Goal: Check status: Check status

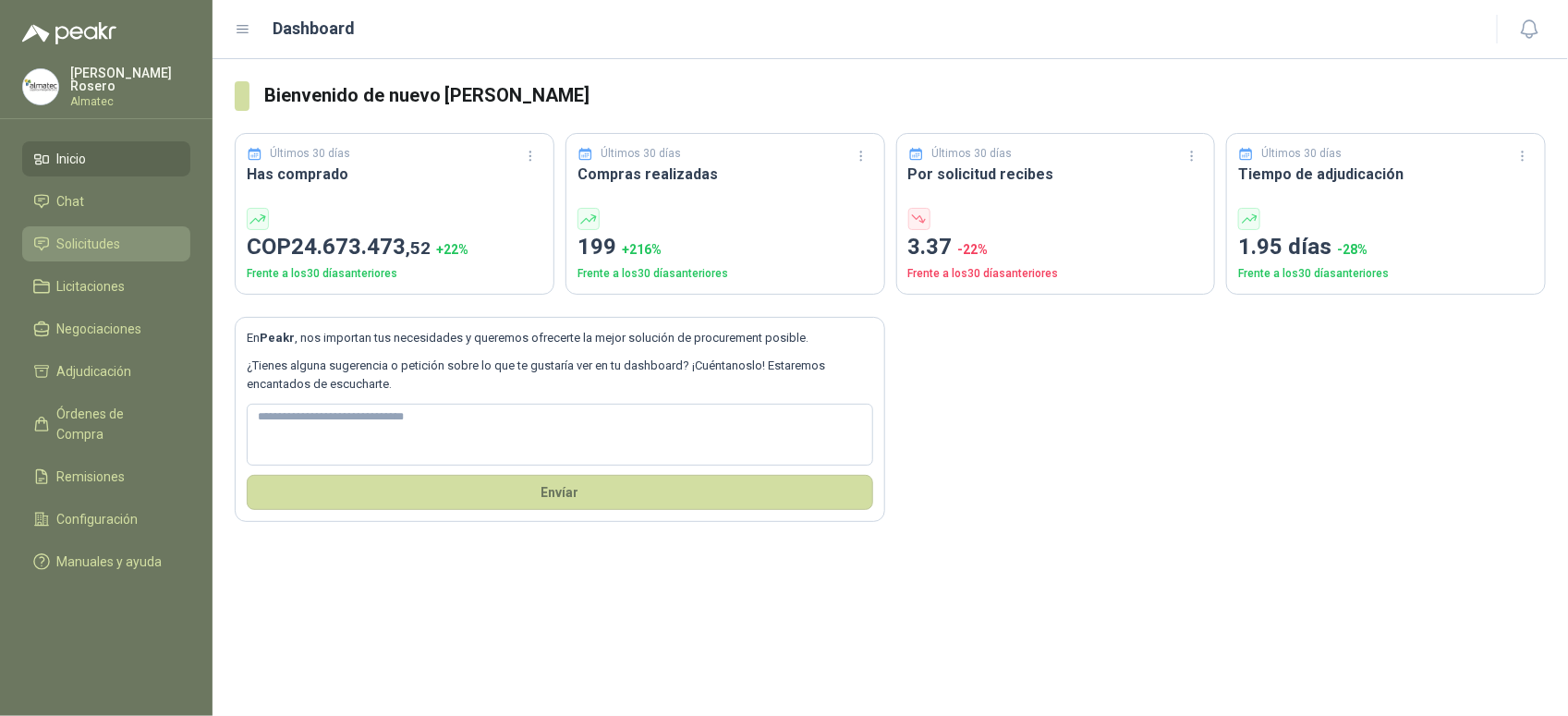
click at [81, 236] on span "Solicitudes" at bounding box center [89, 244] width 63 height 20
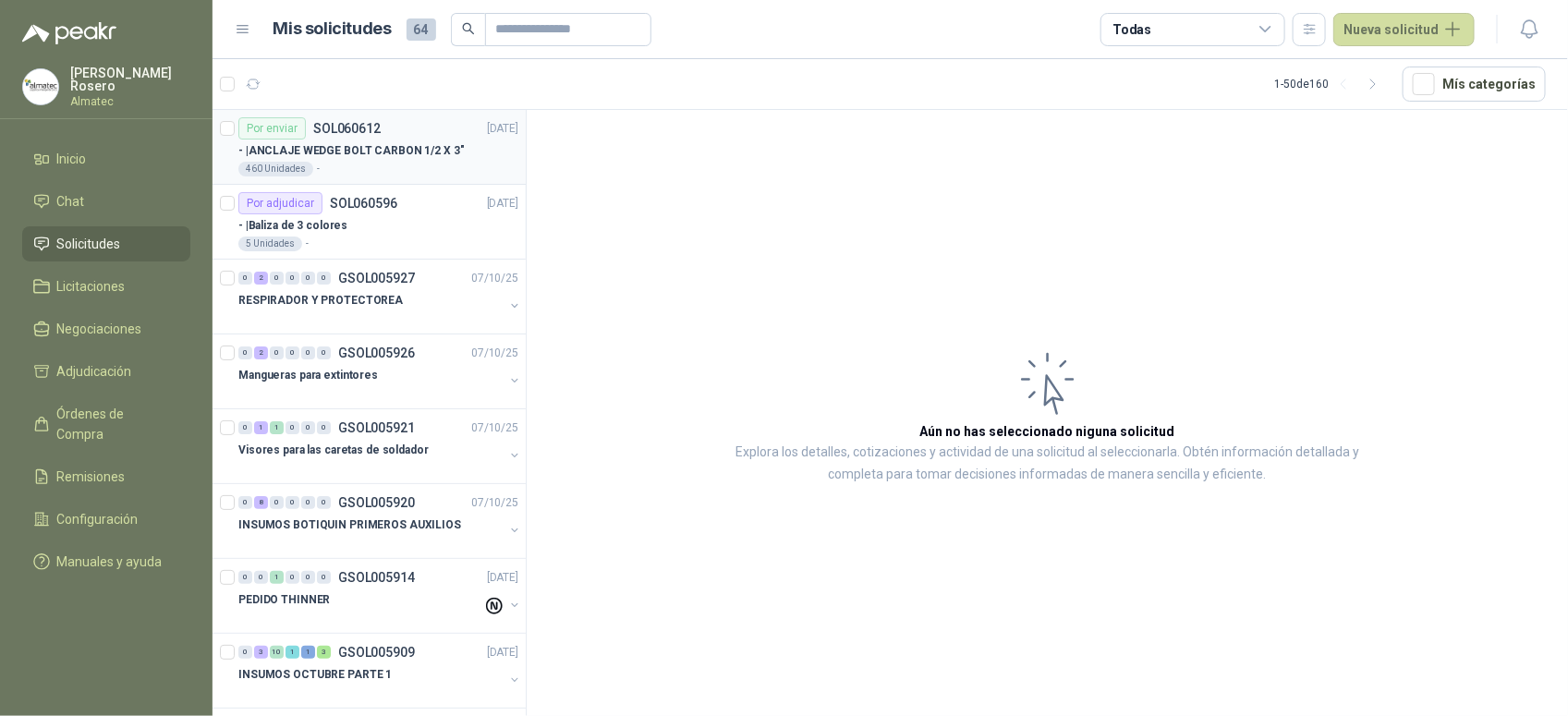
click at [393, 172] on div "460 Unidades -" at bounding box center [378, 169] width 280 height 15
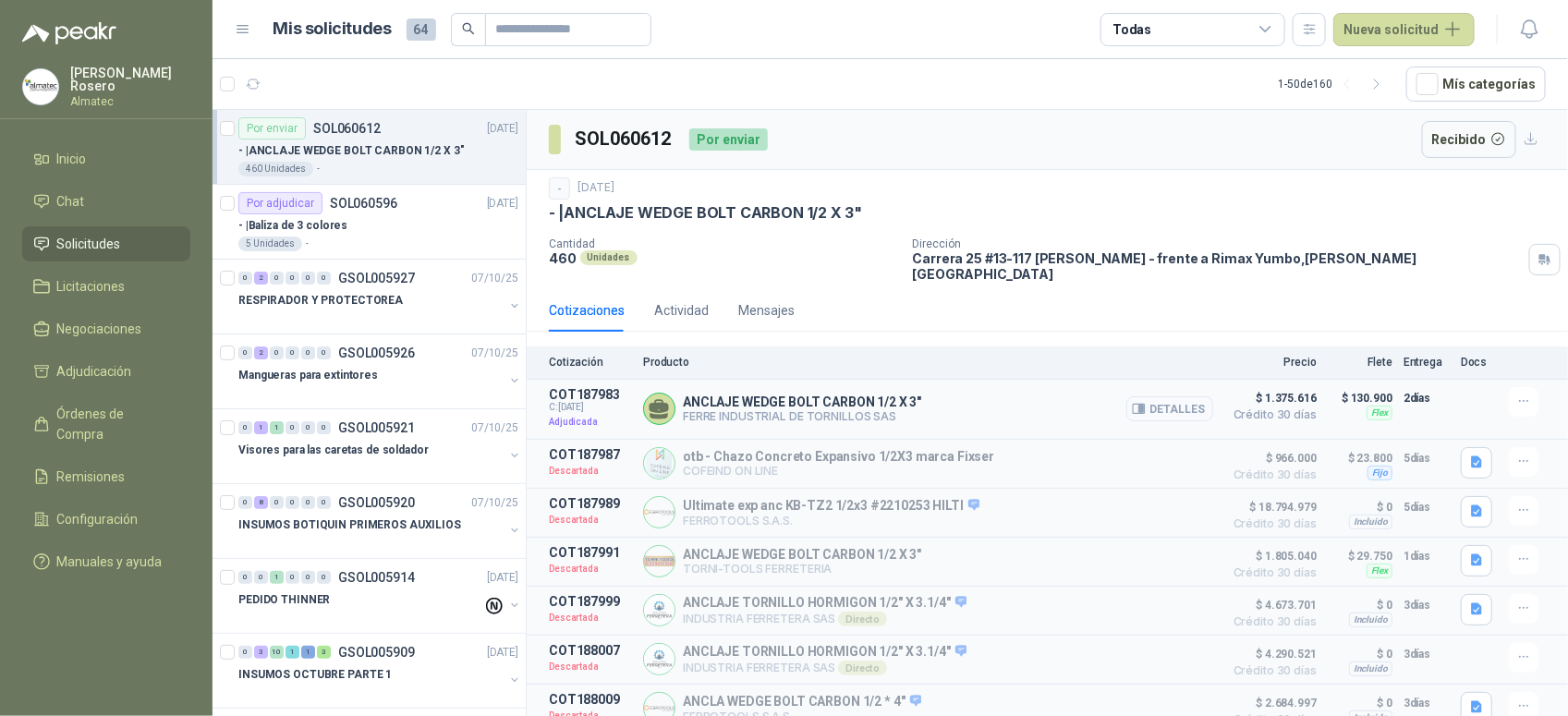
click at [1148, 407] on button "Detalles" at bounding box center [1169, 409] width 87 height 25
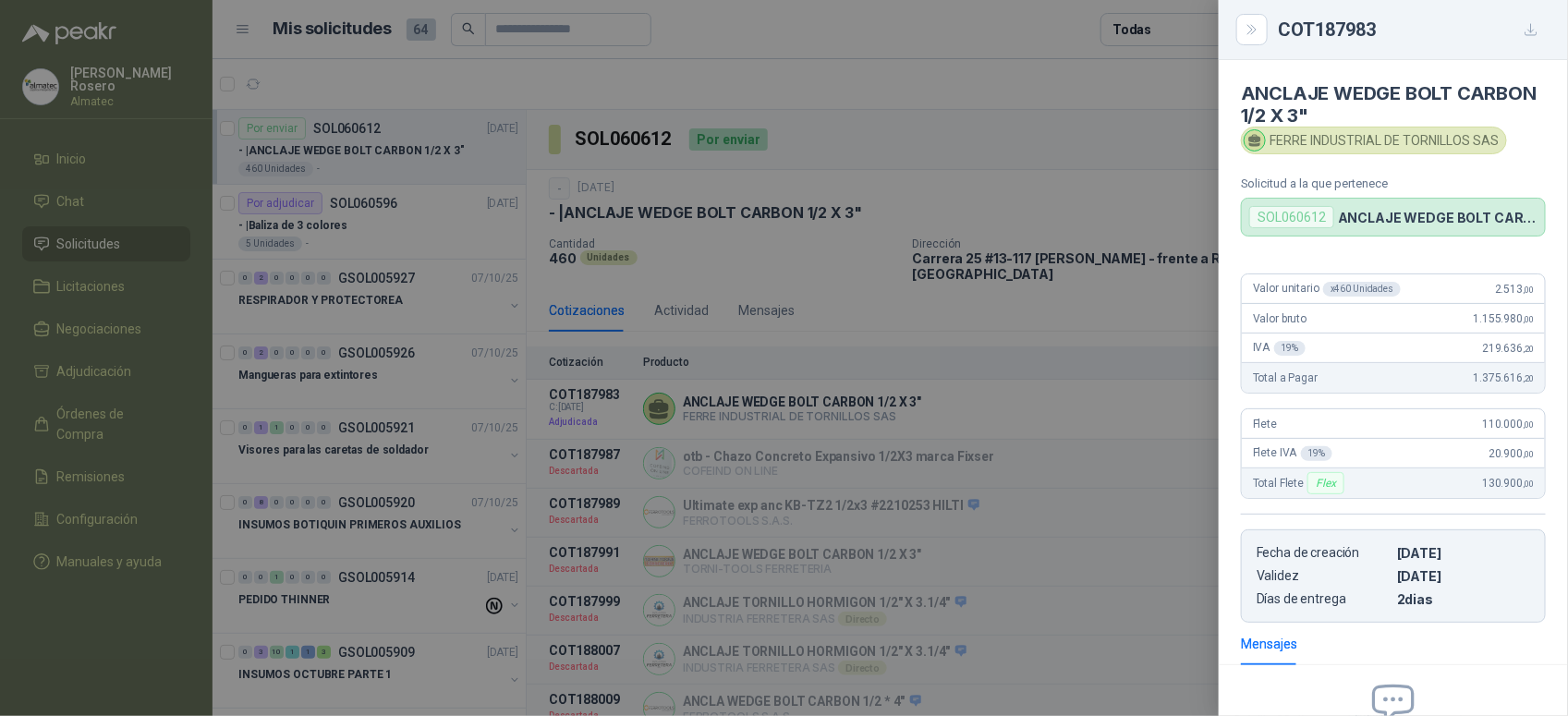
click at [1018, 271] on div at bounding box center [784, 358] width 1568 height 716
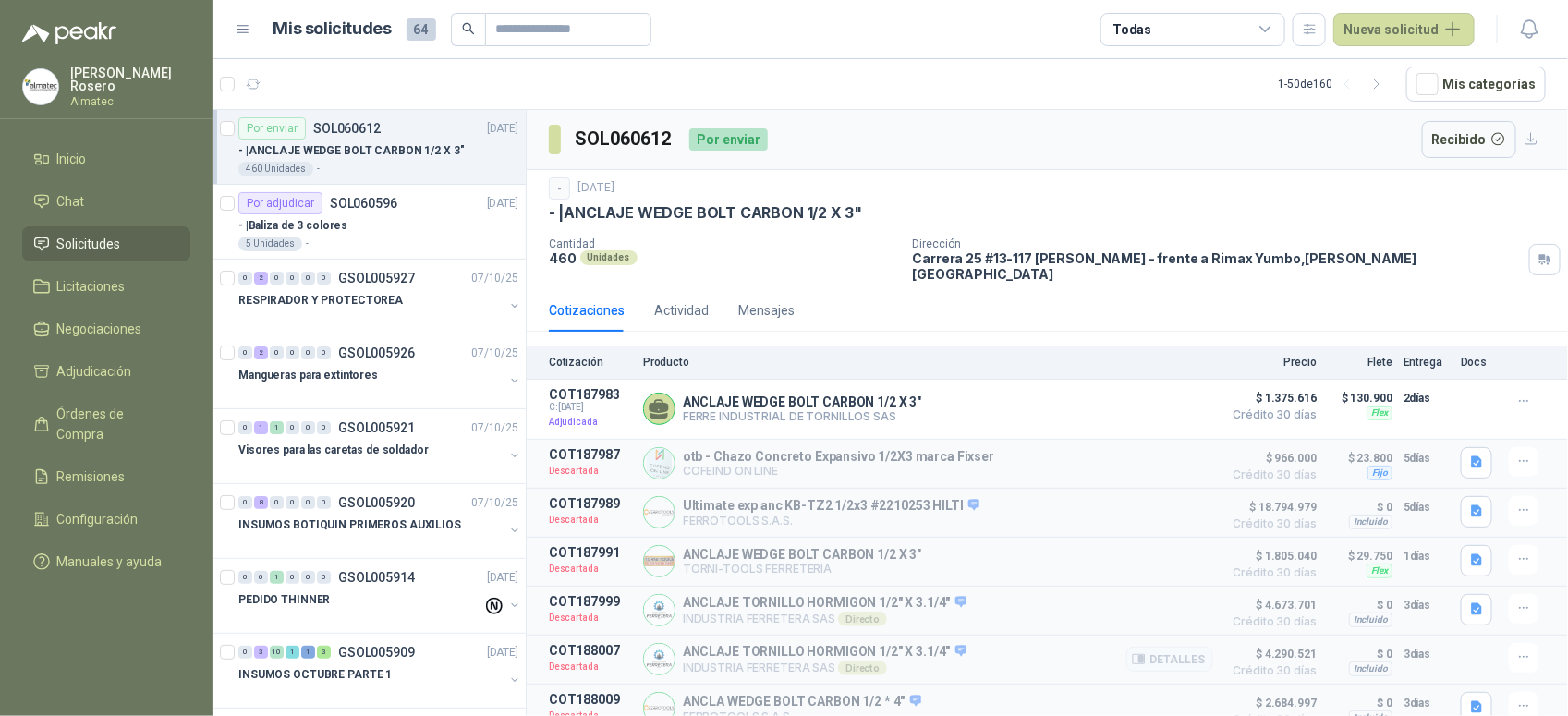
scroll to position [10, 0]
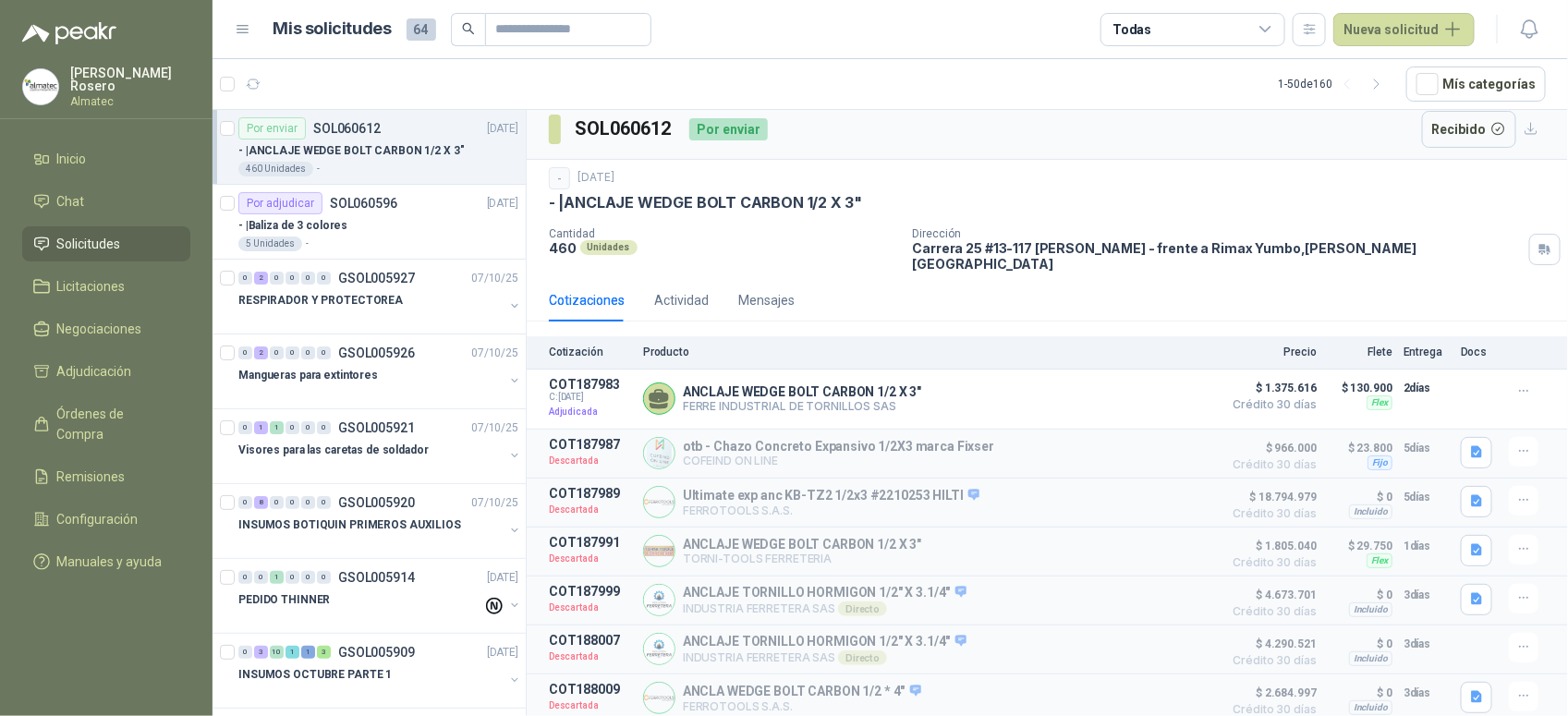
click at [1481, 247] on div "Dirección [STREET_ADDRESS] [PERSON_NAME] - frente a Rimax Yumbo , [PERSON_NAME]…" at bounding box center [1236, 250] width 648 height 45
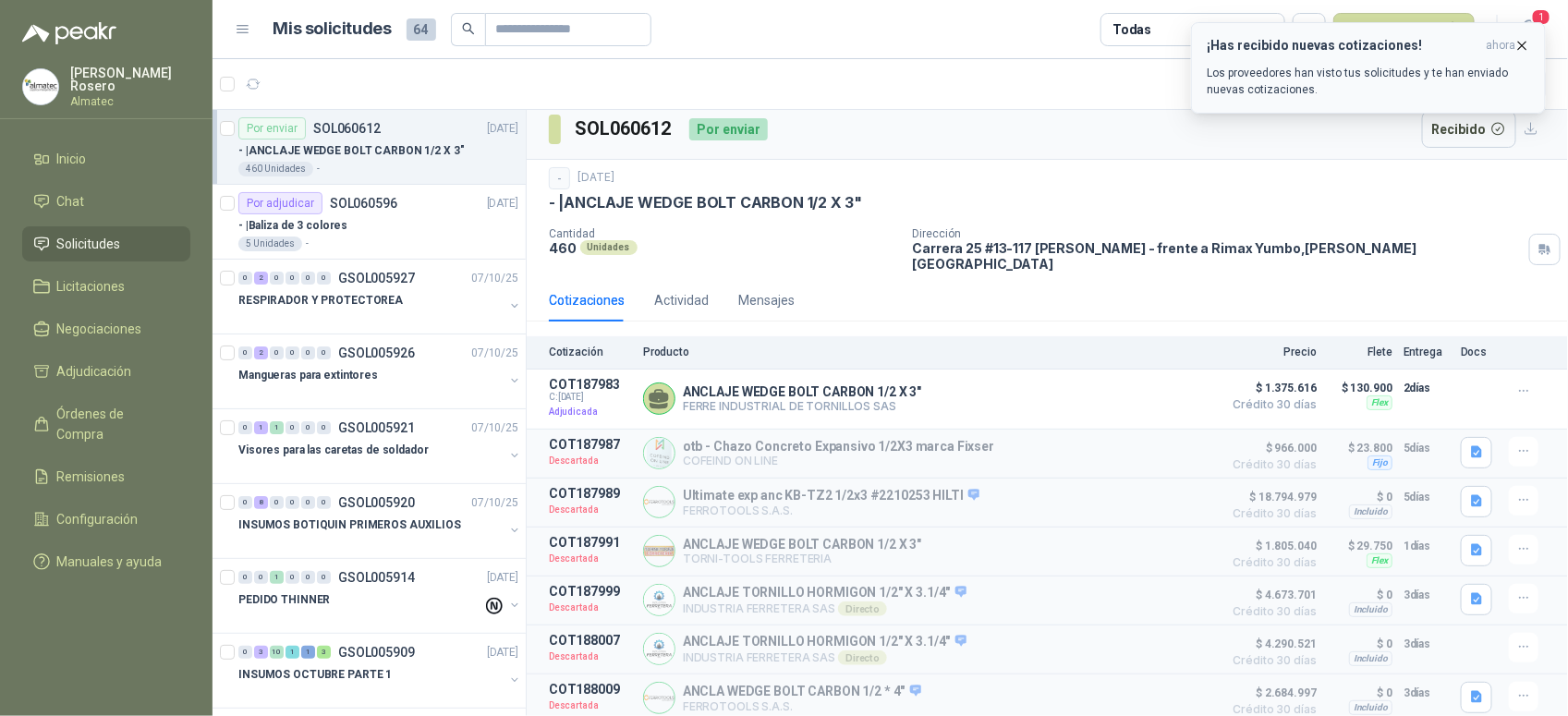
click at [1286, 98] on p "Los proveedores han visto tus solicitudes y te han enviado nuevas cotizaciones." at bounding box center [1368, 81] width 323 height 34
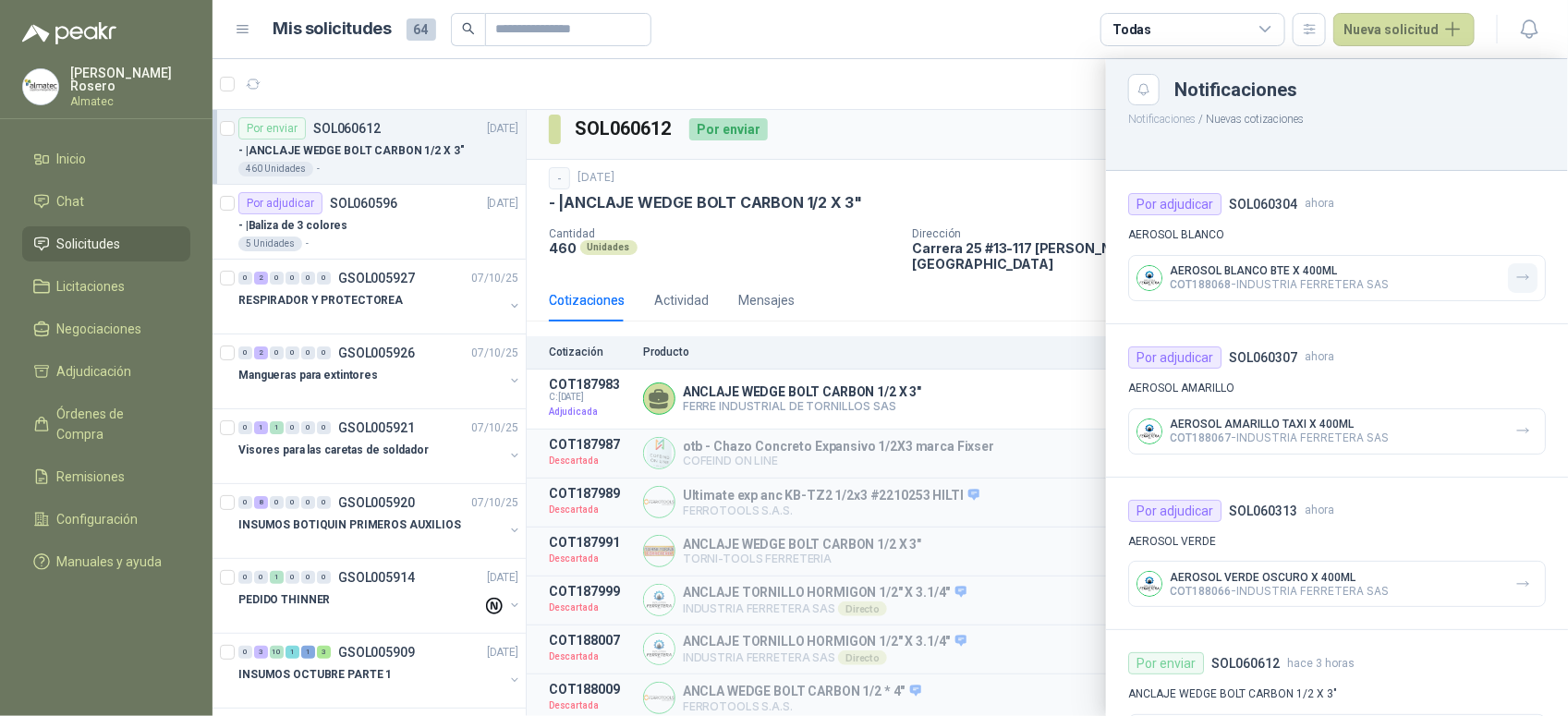
click at [1516, 277] on icon "button" at bounding box center [1523, 277] width 16 height 16
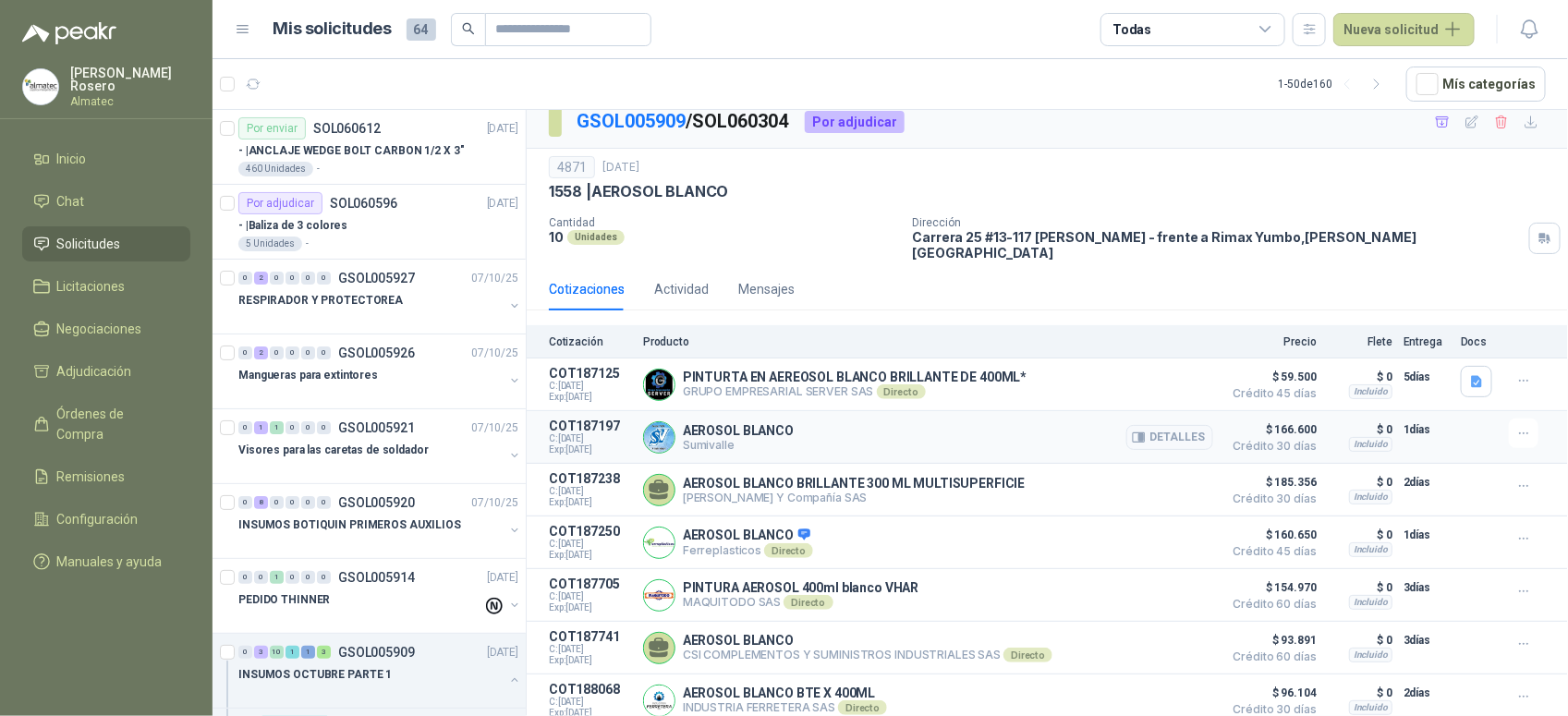
scroll to position [17, 0]
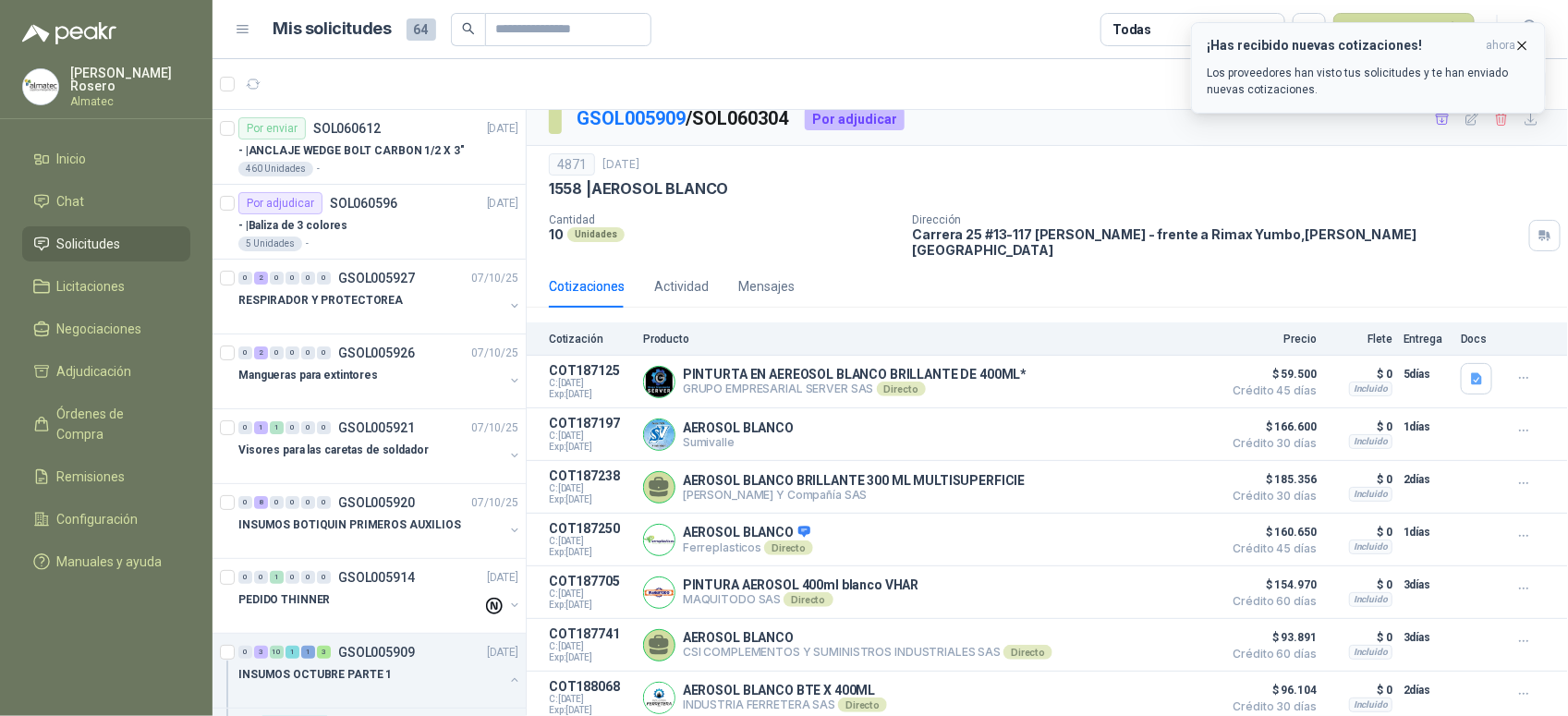
click at [1277, 61] on div "¡Has recibido nuevas cotizaciones! ahora Los proveedores han visto tus solicitu…" at bounding box center [1368, 68] width 323 height 60
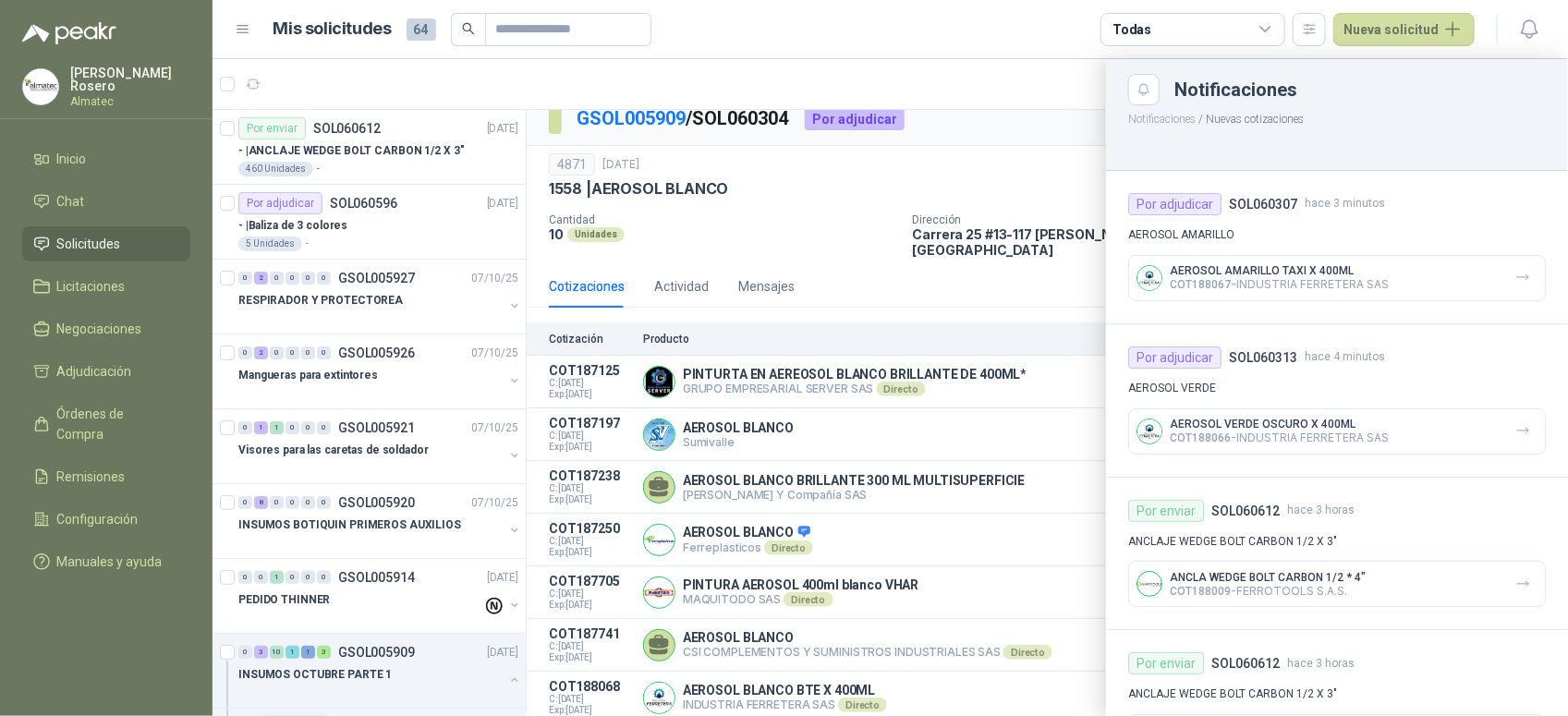
click at [916, 165] on div at bounding box center [890, 386] width 1356 height 656
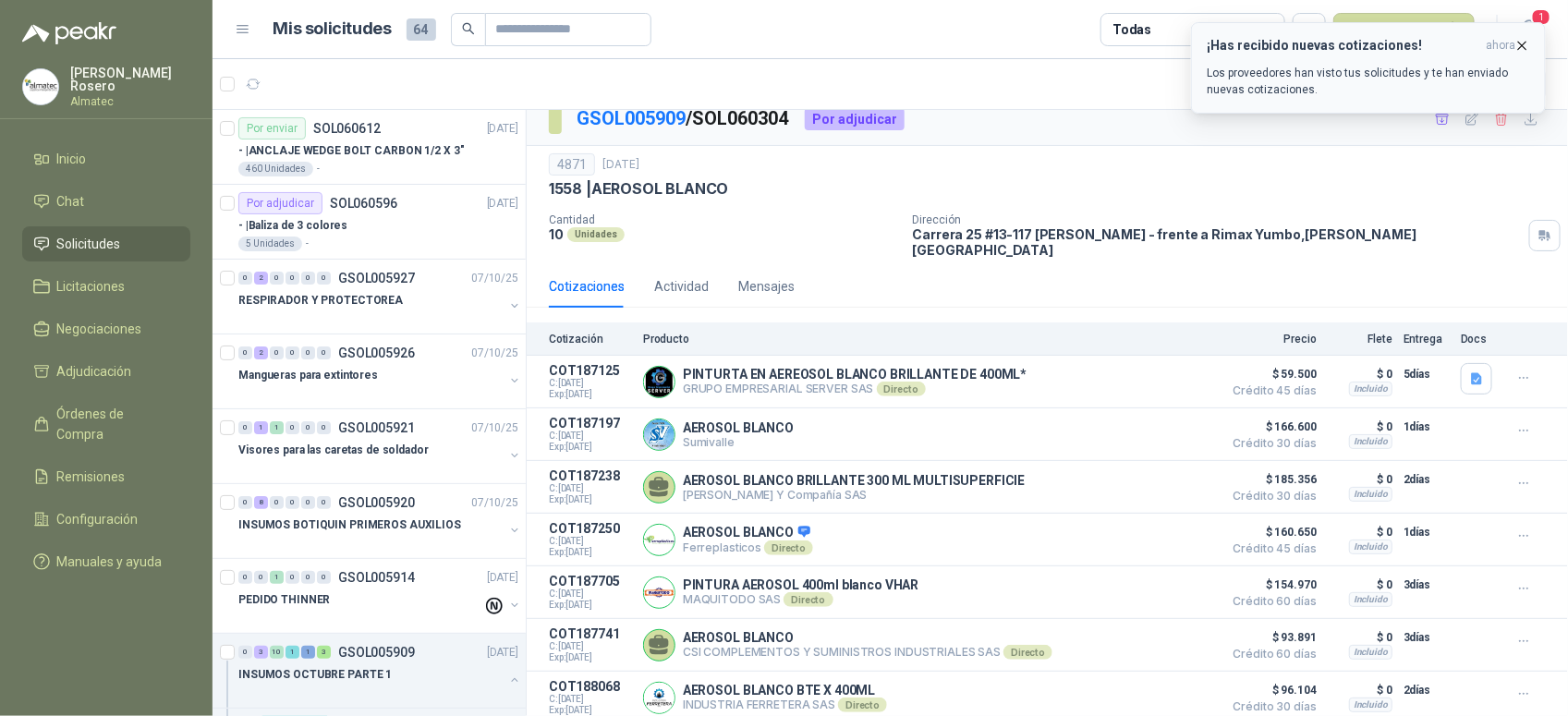
click at [1275, 38] on h3 "¡Has recibido nuevas cotizaciones!" at bounding box center [1343, 46] width 272 height 16
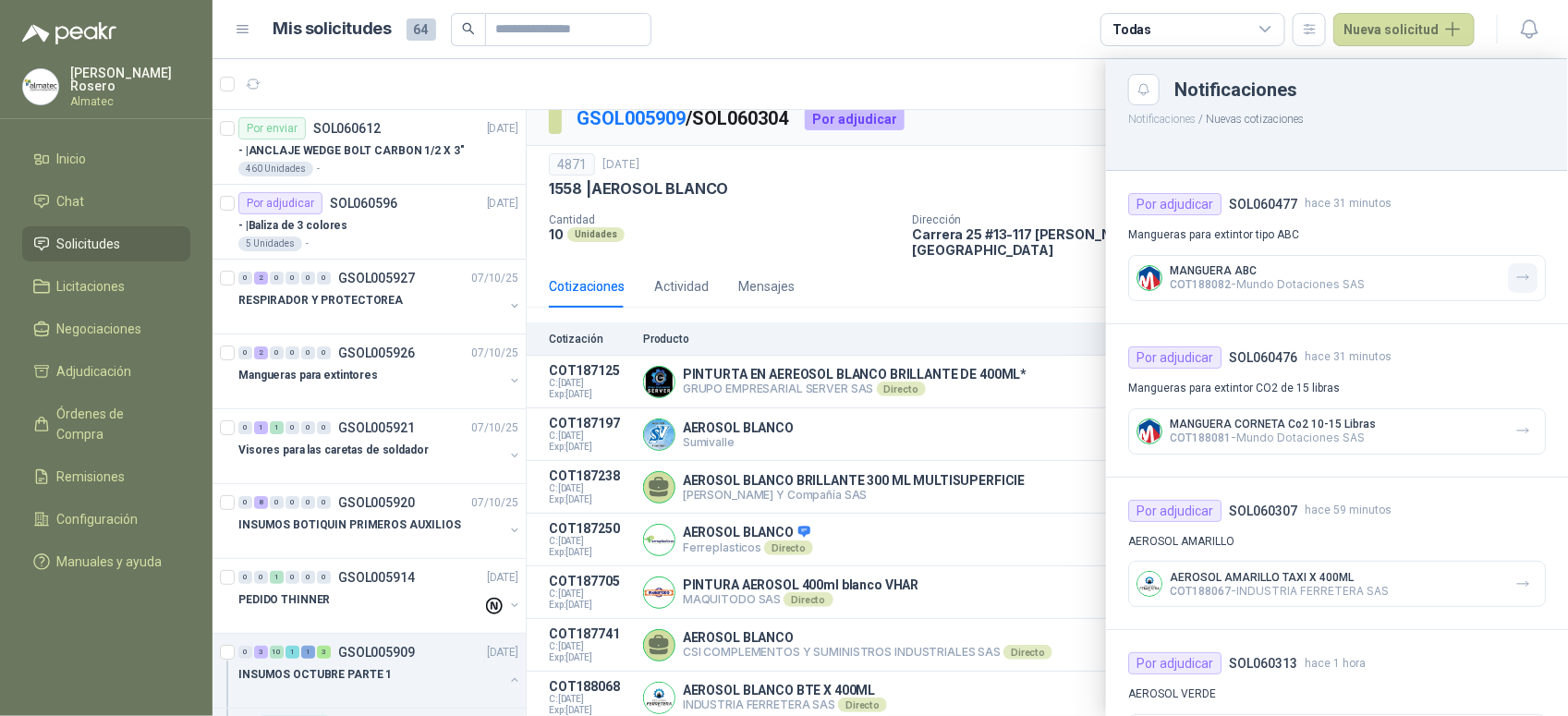
click at [1508, 278] on button "button" at bounding box center [1523, 278] width 30 height 30
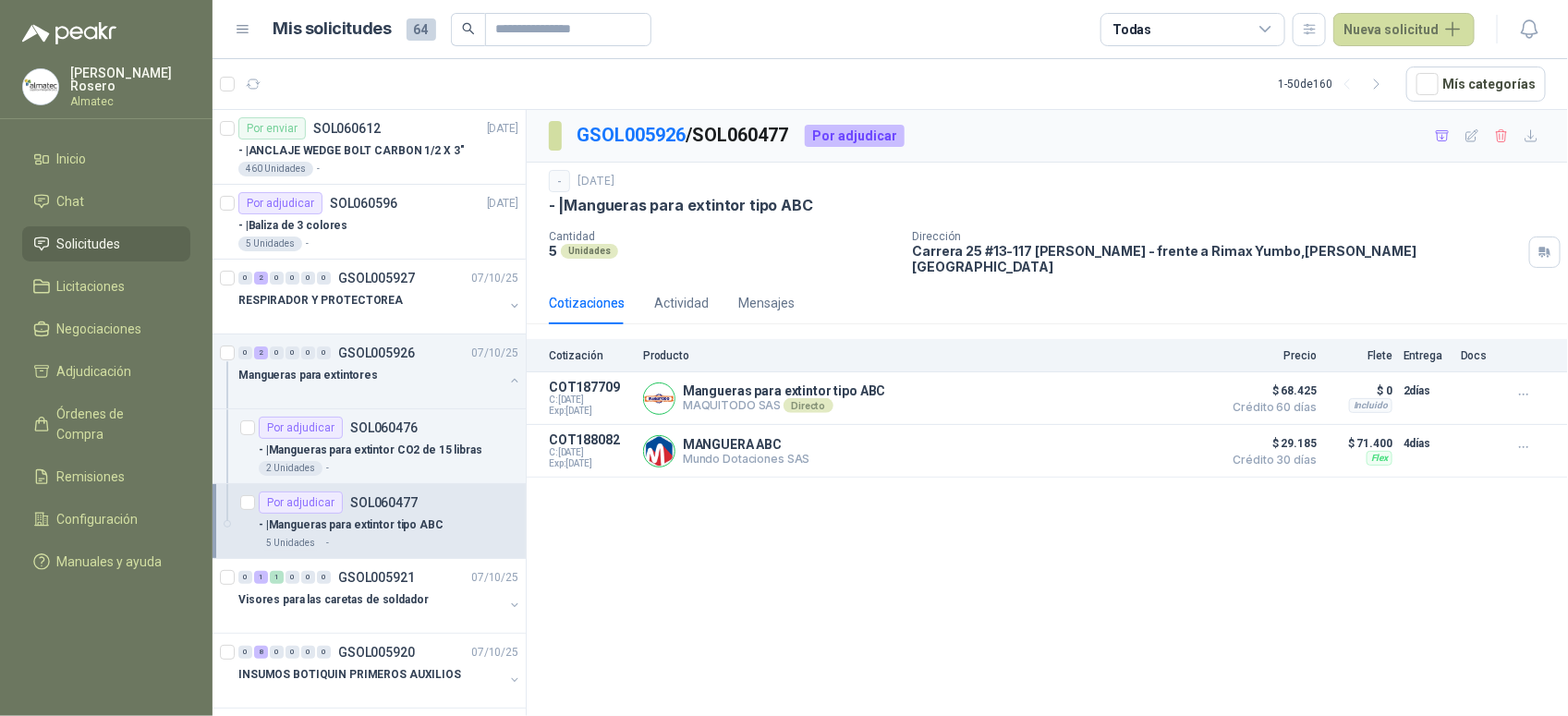
click at [1435, 300] on div "Cotizaciones Actividad Mensajes" at bounding box center [1047, 304] width 997 height 43
